Goal: Use online tool/utility: Utilize a website feature to perform a specific function

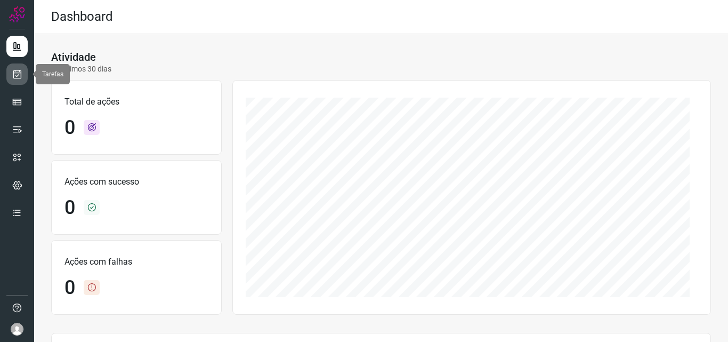
click at [15, 76] on icon at bounding box center [17, 74] width 11 height 11
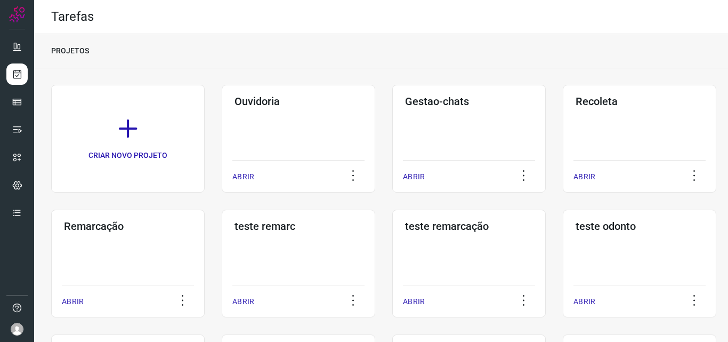
click at [163, 245] on div "Remarcação ABRIR" at bounding box center [128, 263] width 154 height 108
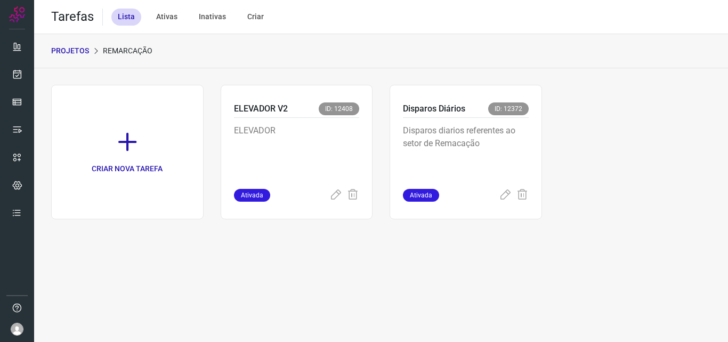
click at [479, 141] on p "Disparos diarios referentes ao setor de Remacação" at bounding box center [466, 150] width 126 height 53
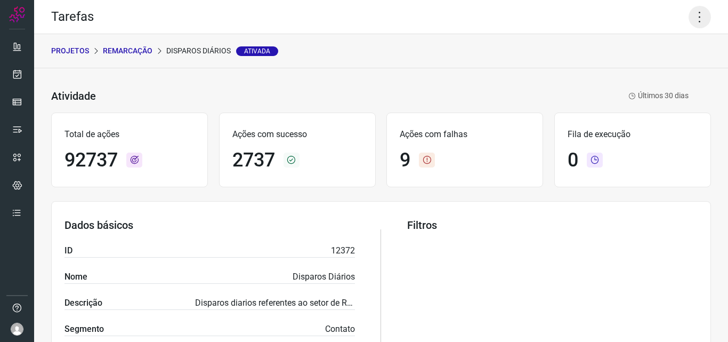
click at [698, 9] on icon at bounding box center [700, 17] width 22 height 22
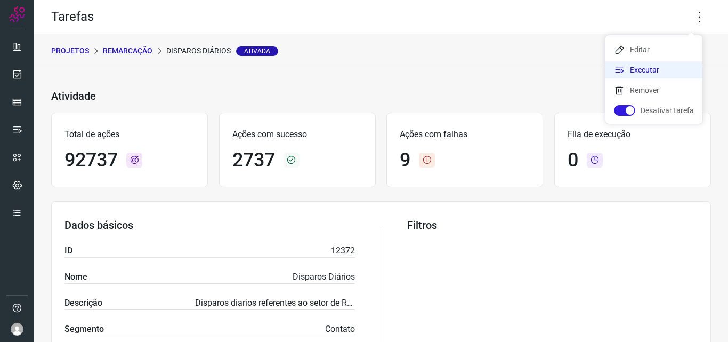
click at [664, 66] on li "Executar" at bounding box center [653, 69] width 97 height 17
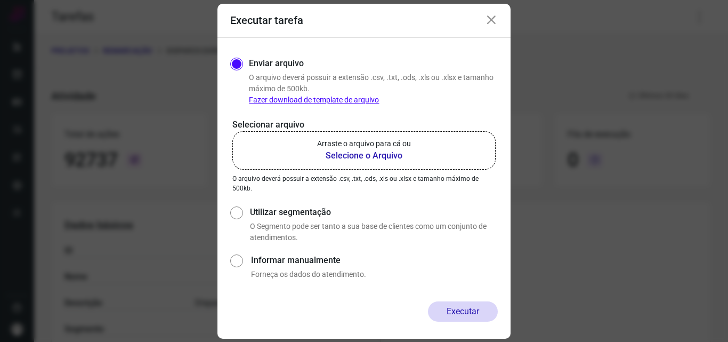
click at [389, 147] on p "Arraste o arquivo para cá ou" at bounding box center [364, 143] width 94 height 11
click at [0, 0] on input "Arraste o arquivo para cá ou Selecione o Arquivo" at bounding box center [0, 0] width 0 height 0
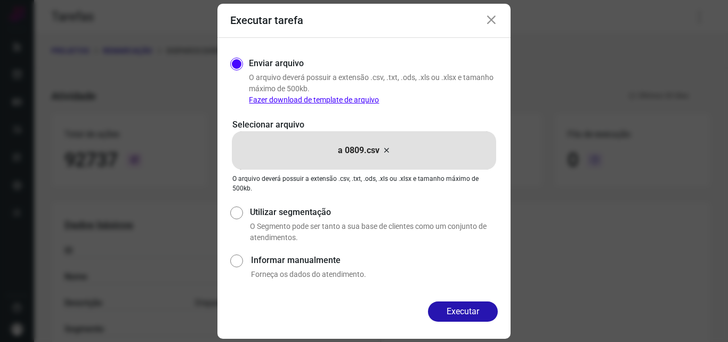
click at [463, 317] on button "Executar" at bounding box center [463, 311] width 70 height 20
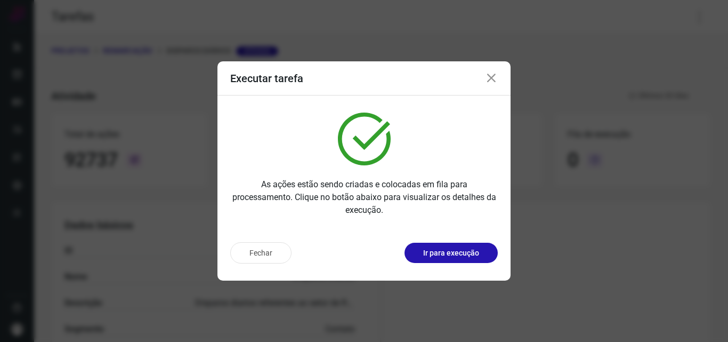
click at [475, 252] on p "Ir para execução" at bounding box center [451, 252] width 56 height 11
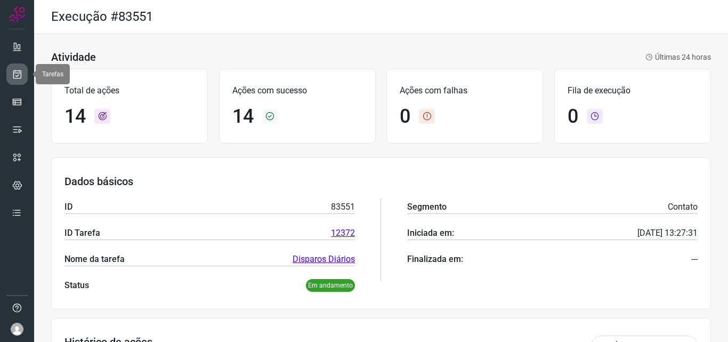
click at [22, 72] on icon at bounding box center [17, 74] width 11 height 11
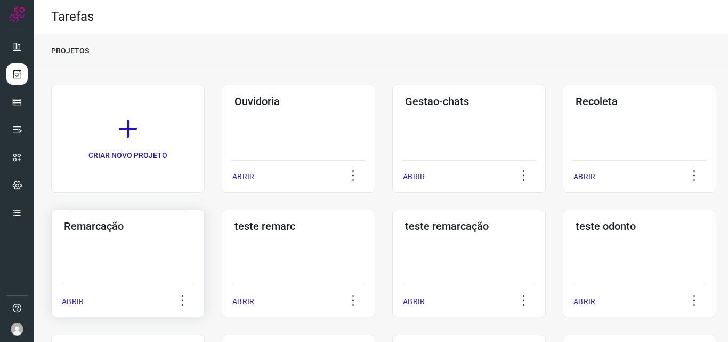
click at [132, 220] on h3 "Remarcação" at bounding box center [128, 226] width 128 height 13
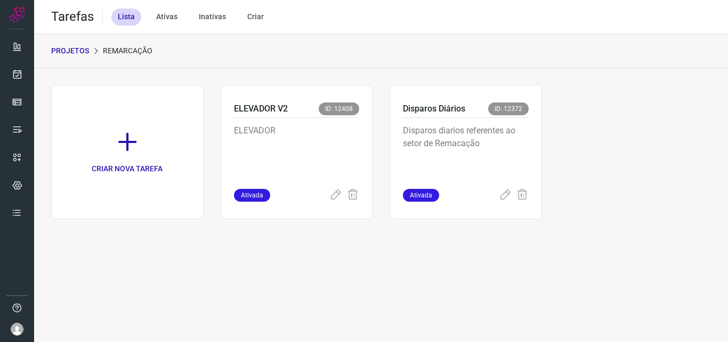
click at [494, 137] on p "Disparos diarios referentes ao setor de Remacação" at bounding box center [466, 150] width 126 height 53
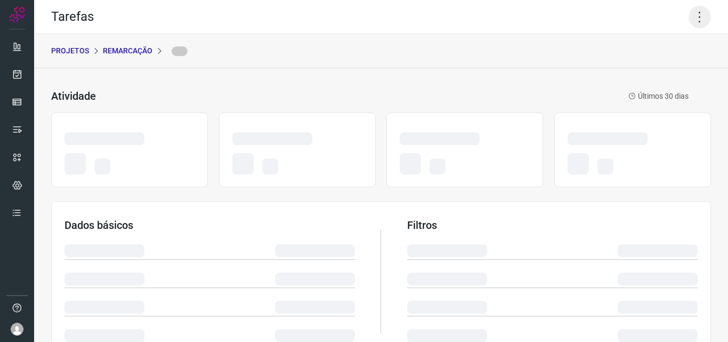
click at [695, 11] on icon at bounding box center [700, 17] width 22 height 22
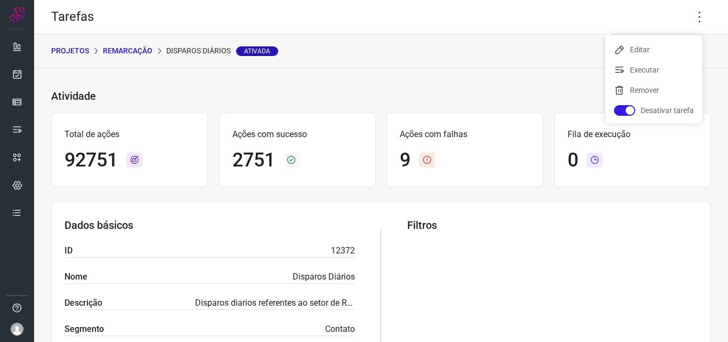
click at [653, 71] on li "Executar" at bounding box center [653, 69] width 97 height 17
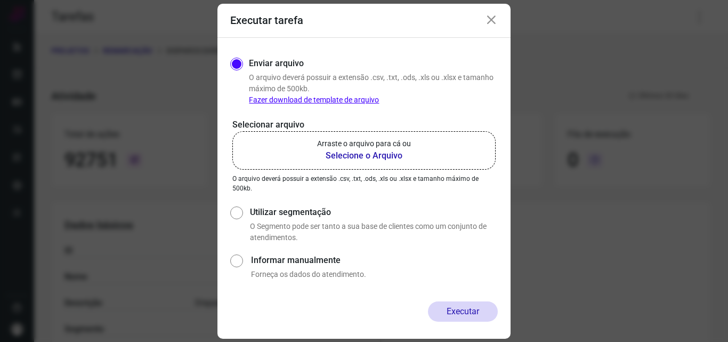
click at [343, 169] on label "Arraste o arquivo para cá ou Selecione o Arquivo" at bounding box center [363, 150] width 263 height 38
click at [0, 0] on input "Arraste o arquivo para cá ou Selecione o Arquivo" at bounding box center [0, 0] width 0 height 0
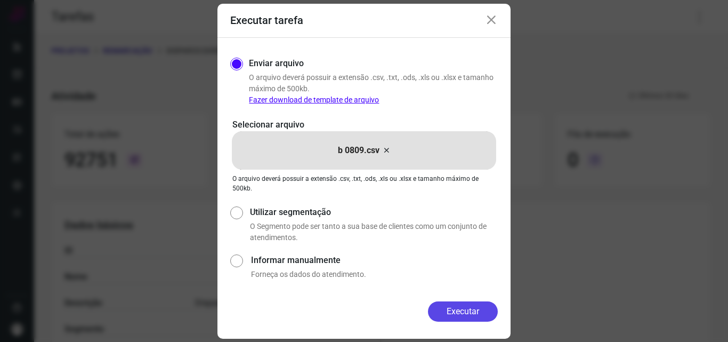
click at [452, 306] on button "Executar" at bounding box center [463, 311] width 70 height 20
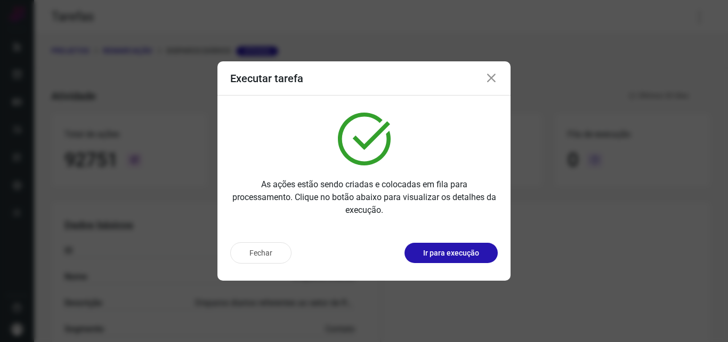
click at [458, 262] on button "Ir para execução" at bounding box center [451, 253] width 93 height 20
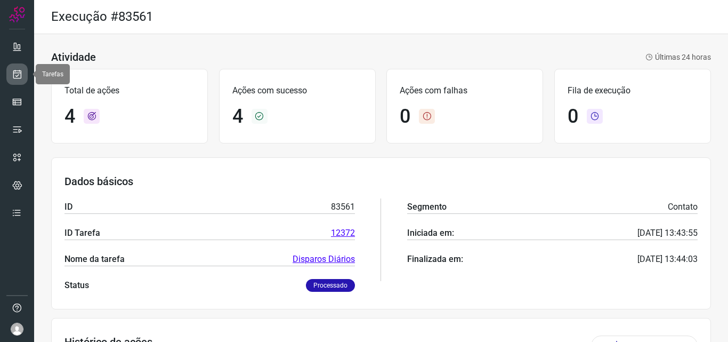
click at [23, 77] on link at bounding box center [16, 73] width 21 height 21
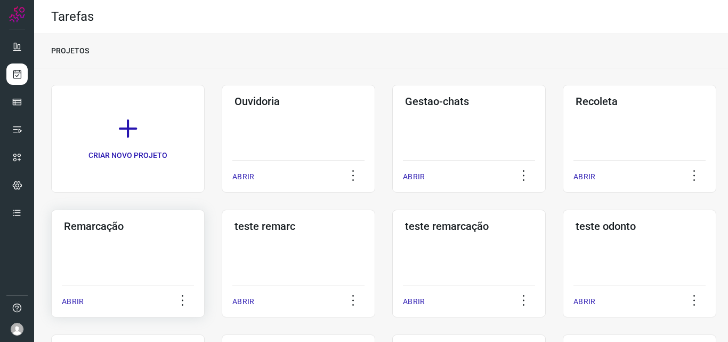
click at [188, 264] on div "Remarcação ABRIR" at bounding box center [128, 263] width 154 height 108
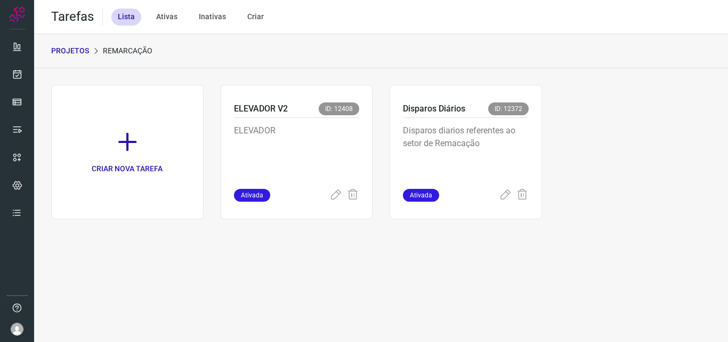
click at [518, 140] on p "Disparos diarios referentes ao setor de Remacação" at bounding box center [466, 150] width 126 height 53
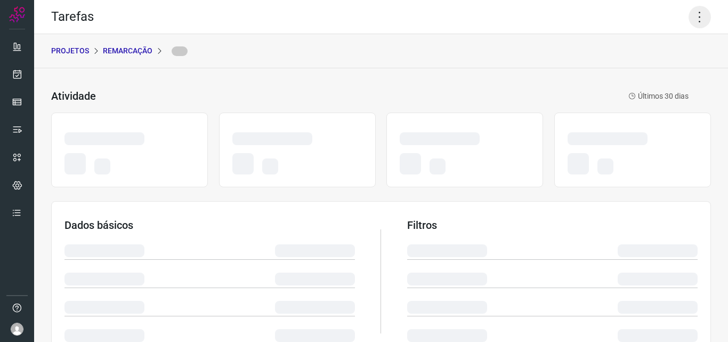
click at [692, 13] on icon at bounding box center [700, 17] width 22 height 22
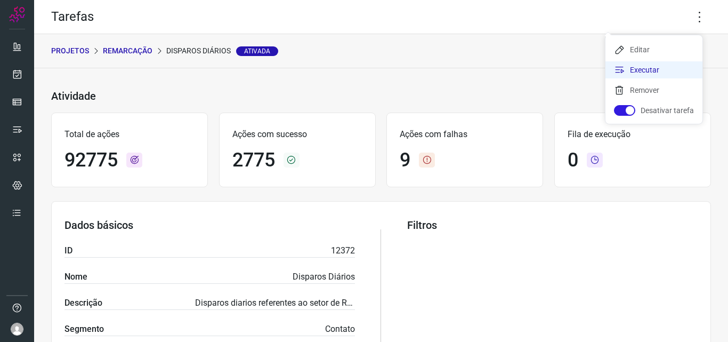
click at [664, 64] on li "Executar" at bounding box center [653, 69] width 97 height 17
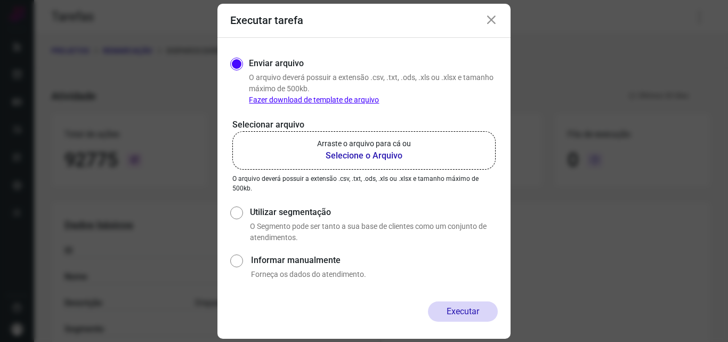
click at [386, 151] on b "Selecione o Arquivo" at bounding box center [364, 155] width 94 height 13
click at [0, 0] on input "Arraste o arquivo para cá ou Selecione o Arquivo" at bounding box center [0, 0] width 0 height 0
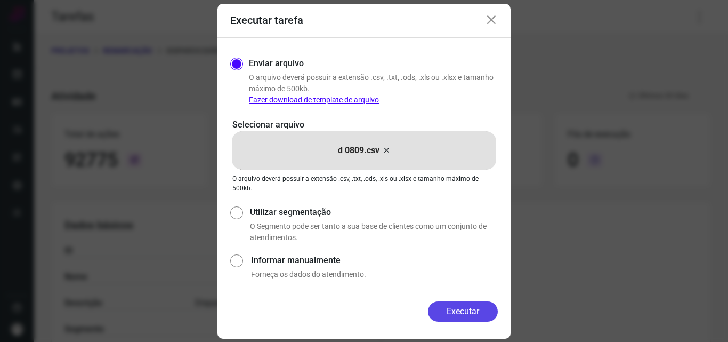
click at [480, 317] on button "Executar" at bounding box center [463, 311] width 70 height 20
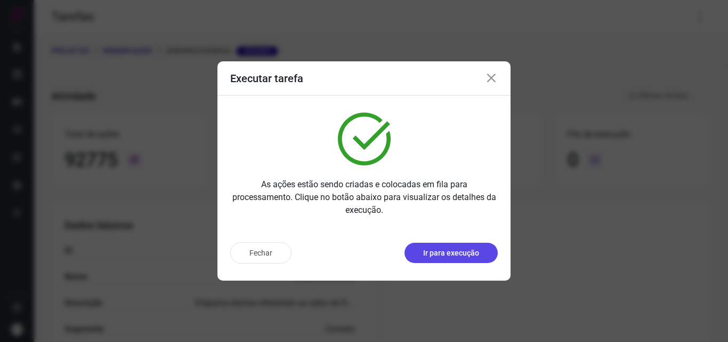
click at [484, 258] on button "Ir para execução" at bounding box center [451, 253] width 93 height 20
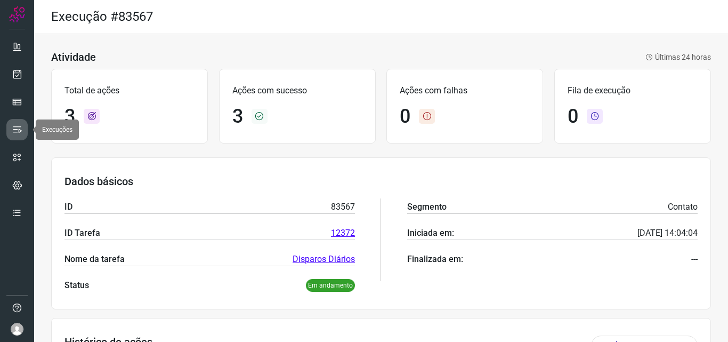
click at [12, 125] on icon at bounding box center [17, 129] width 11 height 11
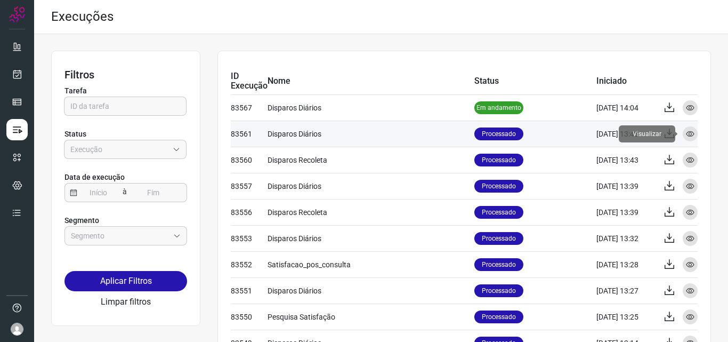
click at [686, 135] on icon at bounding box center [690, 134] width 9 height 9
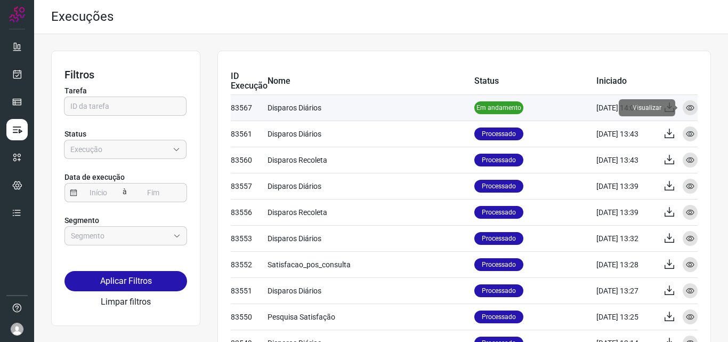
click at [686, 106] on icon at bounding box center [690, 107] width 9 height 9
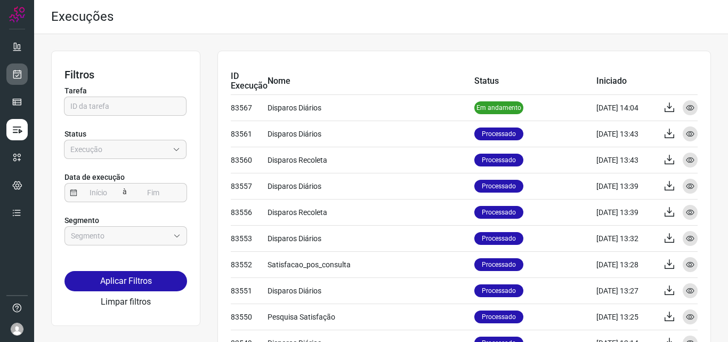
click at [22, 76] on link at bounding box center [16, 73] width 21 height 21
